Goal: Navigation & Orientation: Find specific page/section

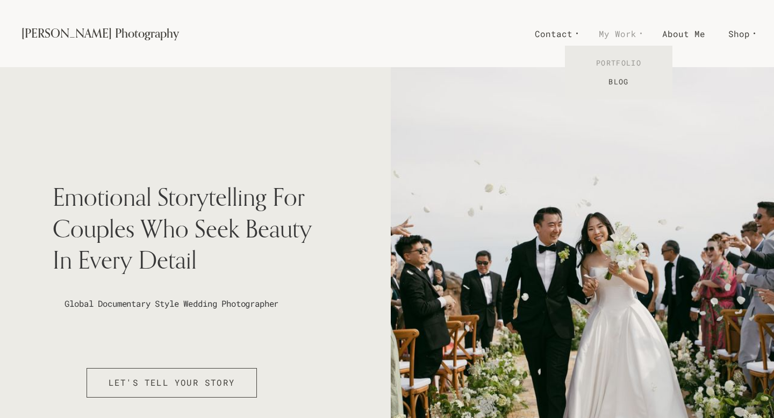
click at [625, 58] on link "Portfolio" at bounding box center [619, 63] width 108 height 19
